Goal: Information Seeking & Learning: Learn about a topic

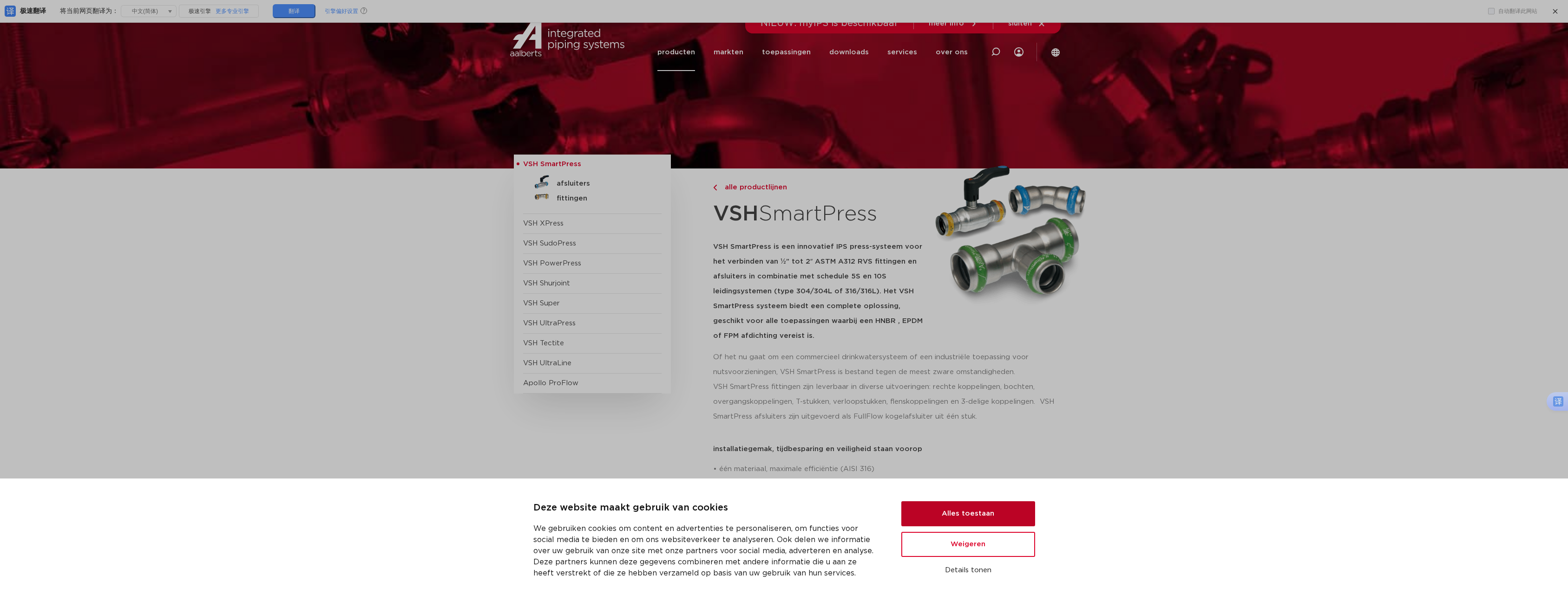
click at [980, 513] on button "Alles toestaan" at bounding box center [968, 514] width 133 height 25
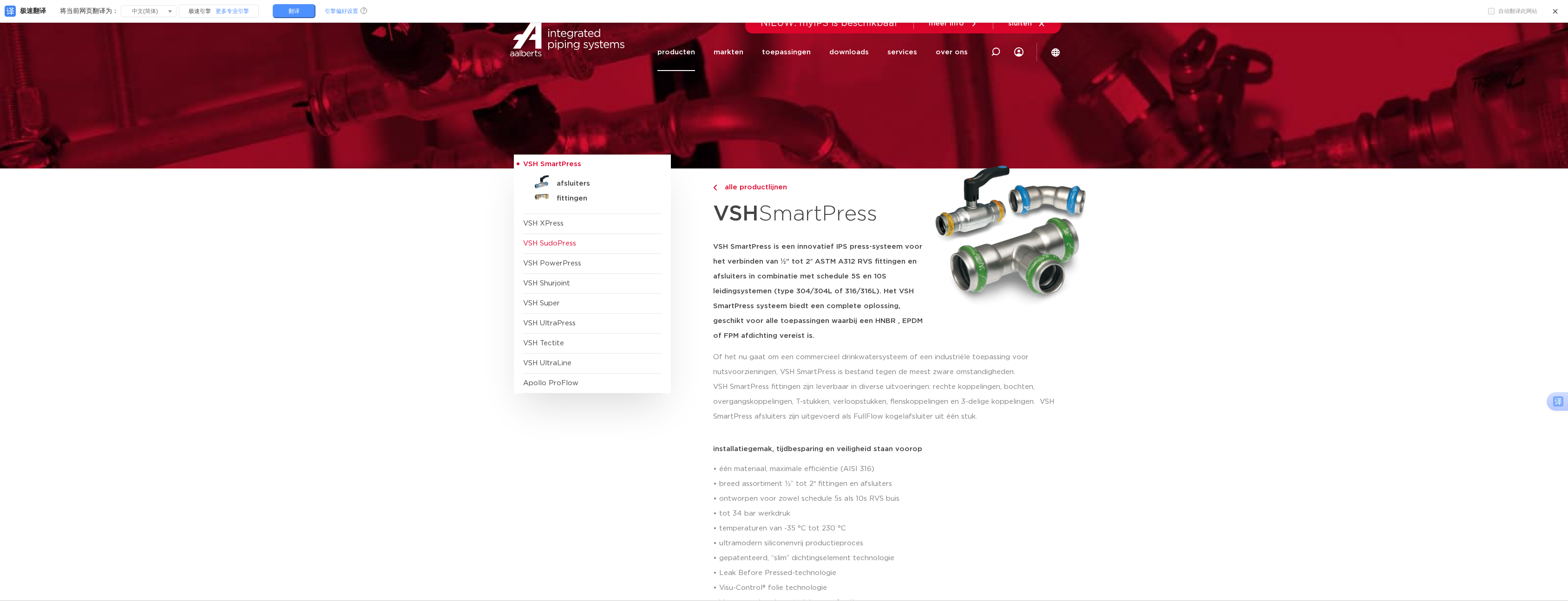
click at [554, 245] on span "VSH SudoPress" at bounding box center [549, 243] width 53 height 7
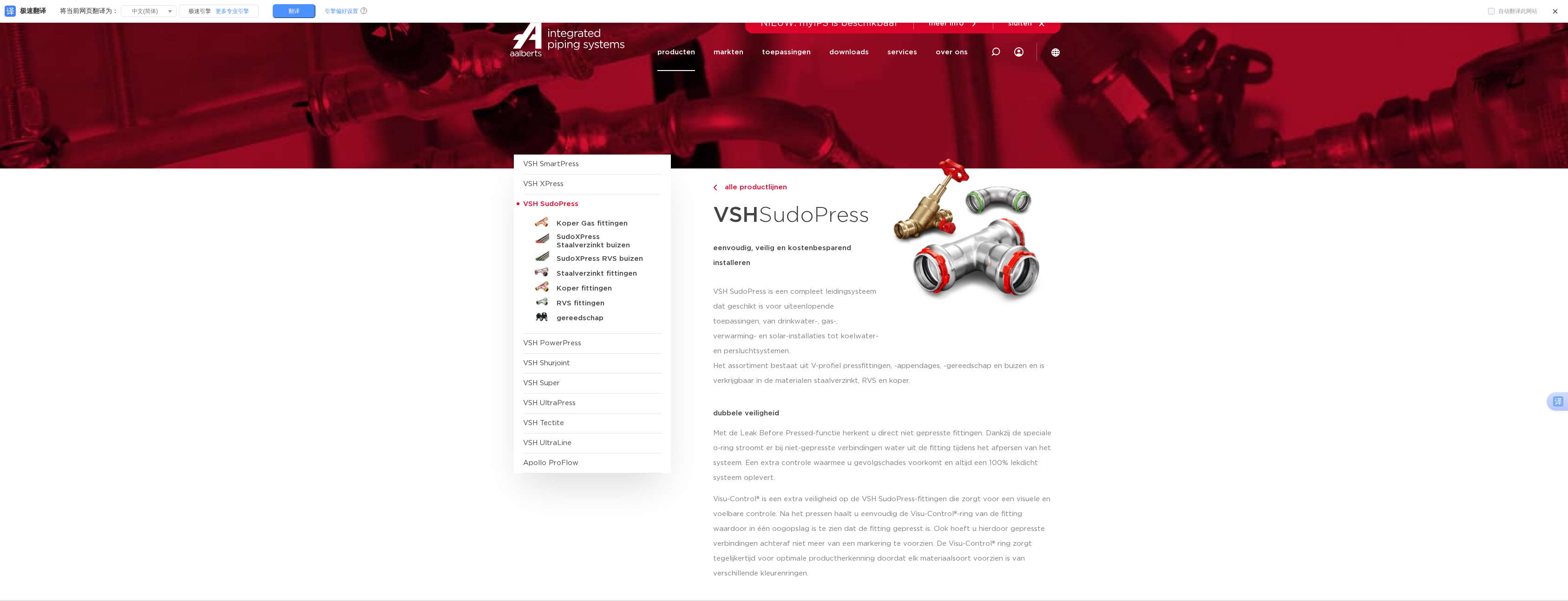
click at [560, 345] on span "VSH PowerPress" at bounding box center [551, 343] width 58 height 7
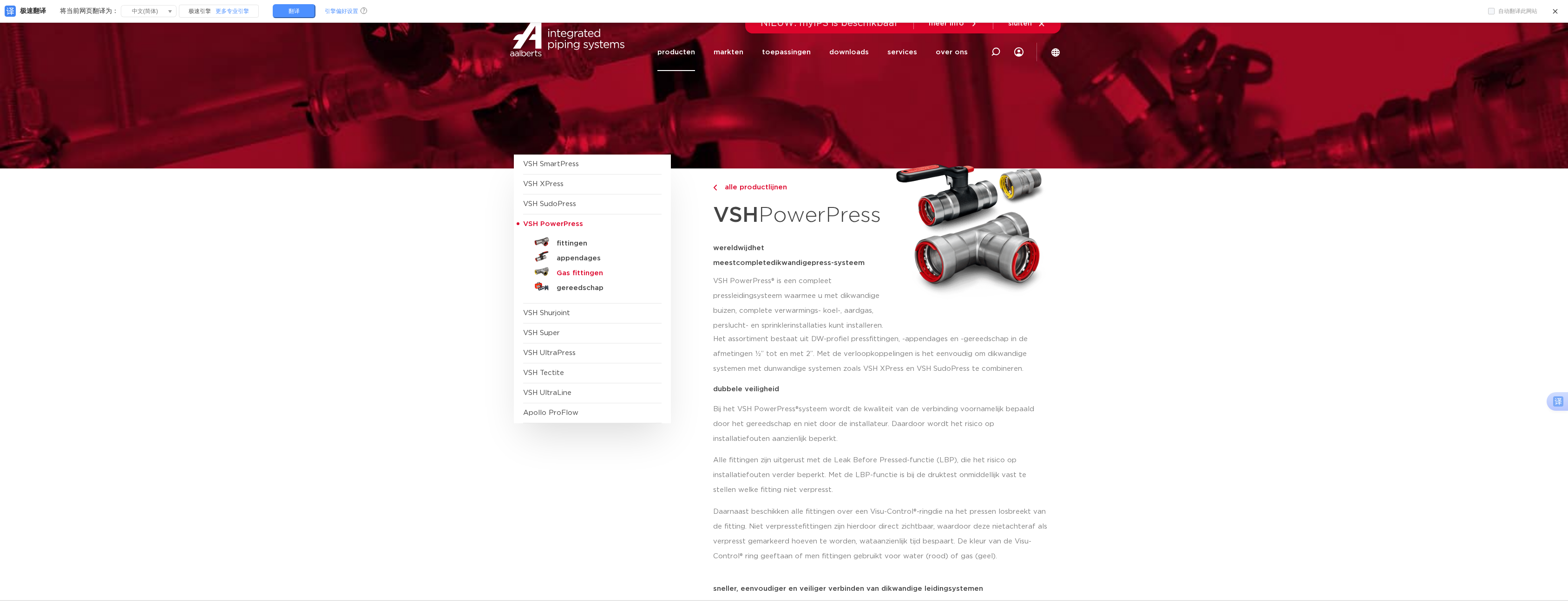
click at [572, 274] on h5 "Gas fittingen" at bounding box center [603, 273] width 92 height 9
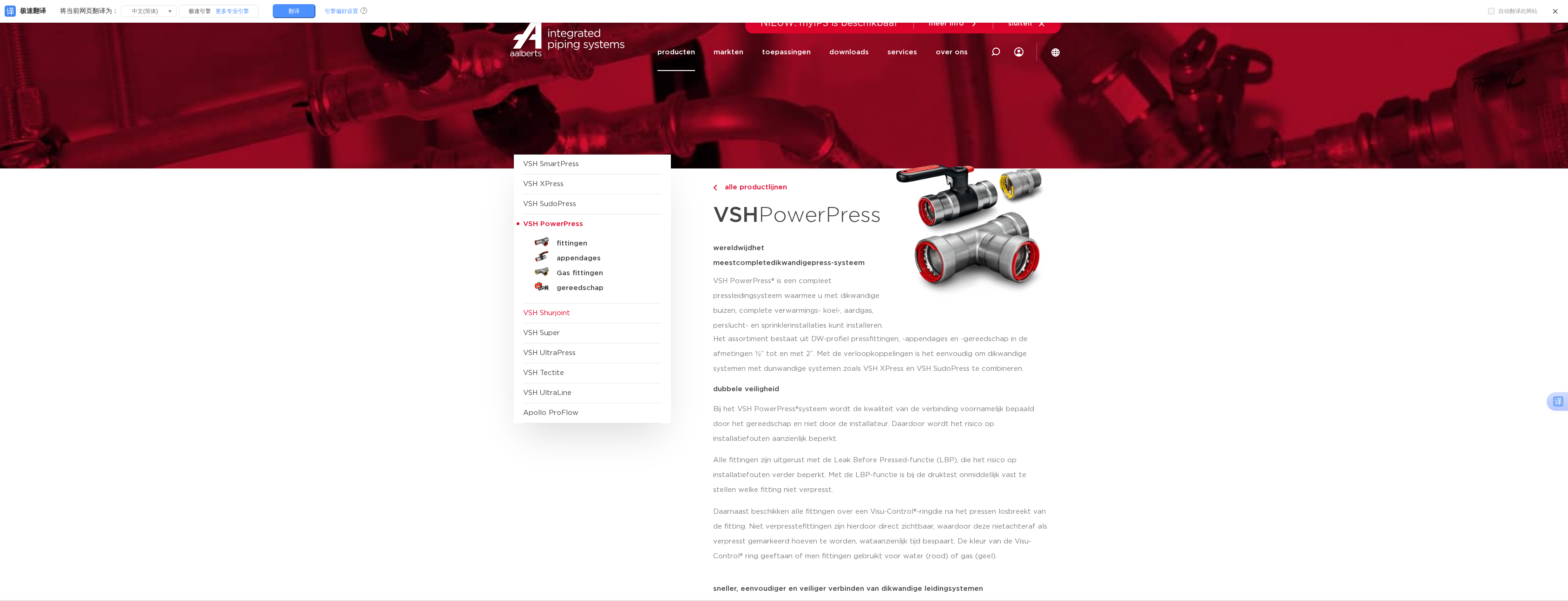
click at [553, 317] on span "VSH Shurjoint" at bounding box center [592, 313] width 138 height 20
click at [539, 314] on span "VSH Shurjoint" at bounding box center [546, 313] width 47 height 7
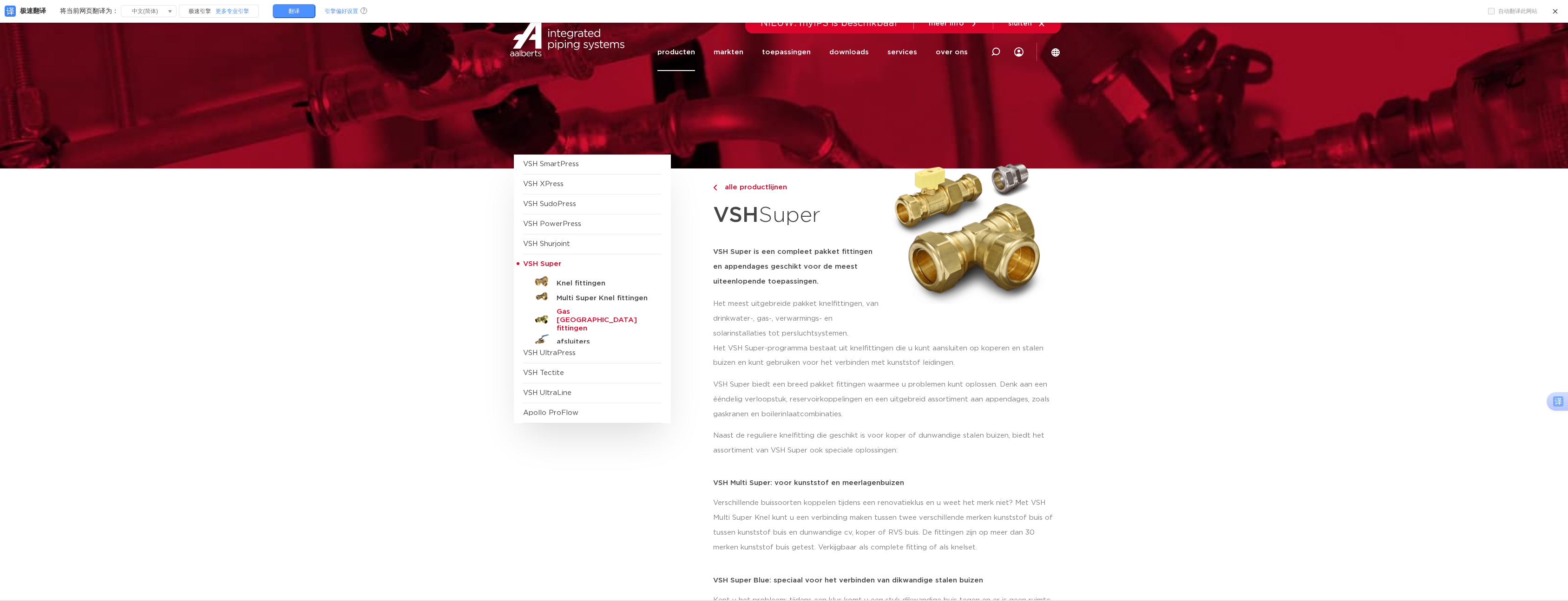
click at [565, 314] on h5 "Gas België fittingen" at bounding box center [603, 321] width 92 height 25
click at [566, 283] on h5 "Knel fittingen" at bounding box center [603, 283] width 92 height 9
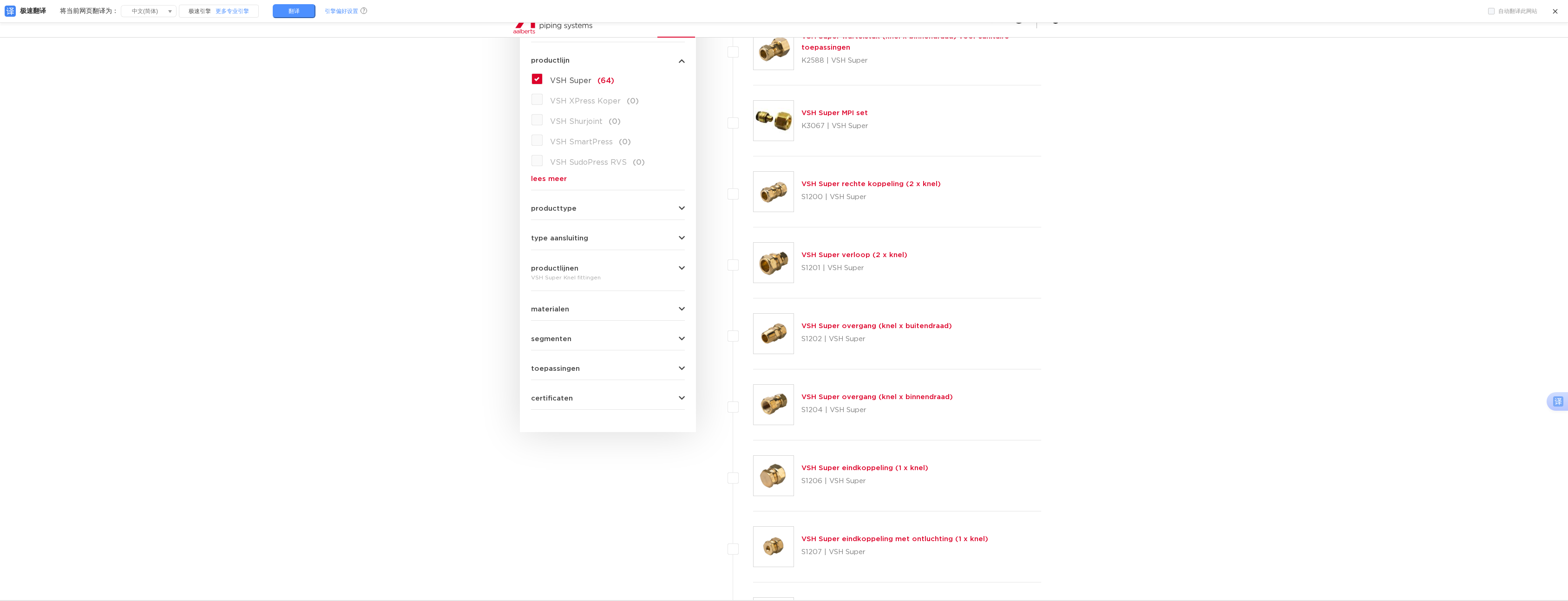
scroll to position [279, 0]
